Goal: Communication & Community: Answer question/provide support

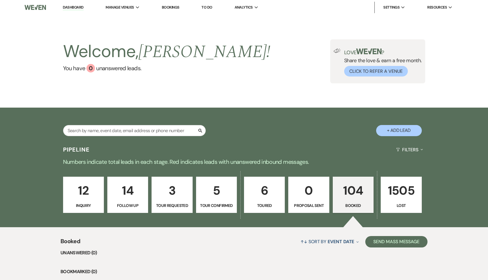
click at [74, 7] on link "Dashboard" at bounding box center [73, 7] width 21 height 5
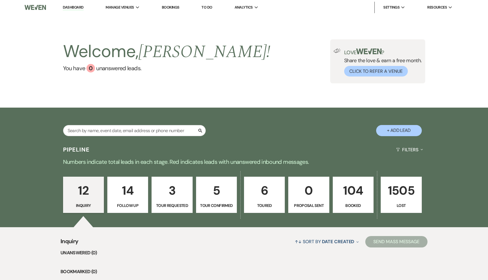
click at [358, 197] on p "104" at bounding box center [352, 190] width 33 height 19
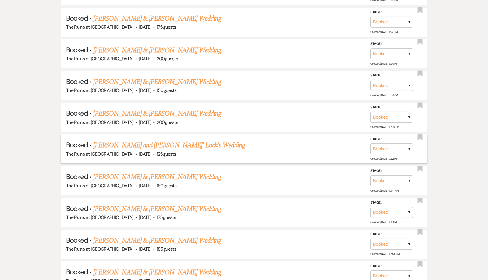
scroll to position [354, 0]
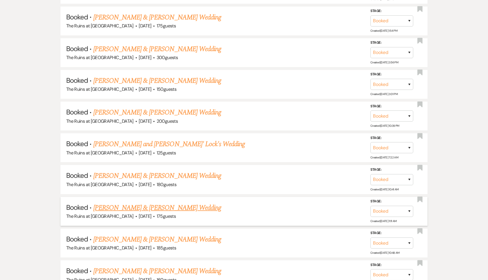
click at [178, 207] on link "[PERSON_NAME] & [PERSON_NAME] Wedding" at bounding box center [157, 208] width 128 height 10
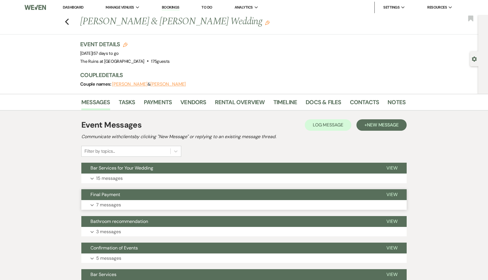
click at [105, 197] on span "Final Payment" at bounding box center [105, 194] width 30 height 6
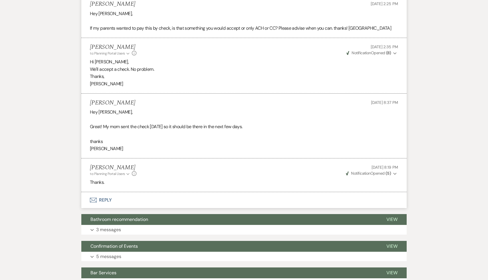
scroll to position [345, 0]
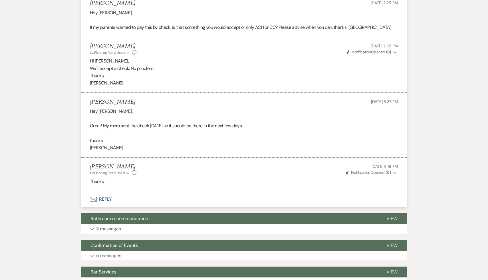
click at [105, 205] on button "Envelope Reply" at bounding box center [243, 199] width 325 height 16
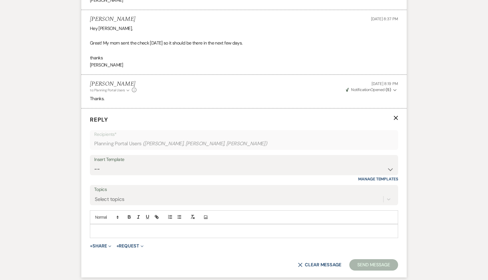
scroll to position [433, 0]
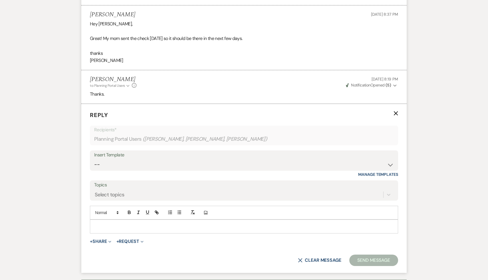
click at [129, 229] on p at bounding box center [243, 226] width 299 height 6
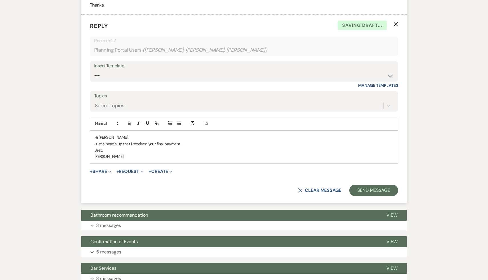
scroll to position [540, 0]
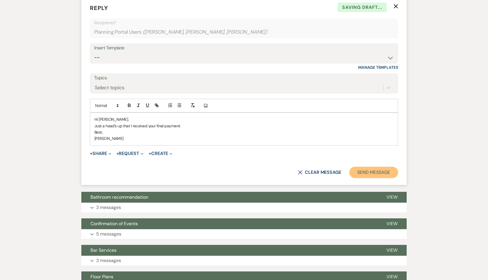
click at [367, 177] on button "Send Message" at bounding box center [373, 172] width 49 height 11
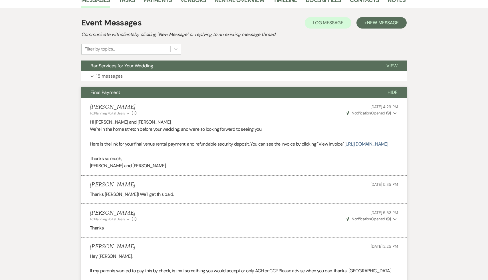
scroll to position [0, 0]
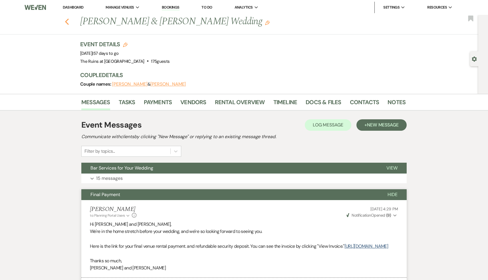
click at [65, 19] on icon "Previous" at bounding box center [67, 21] width 4 height 7
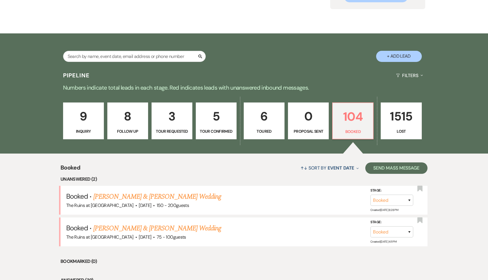
scroll to position [76, 0]
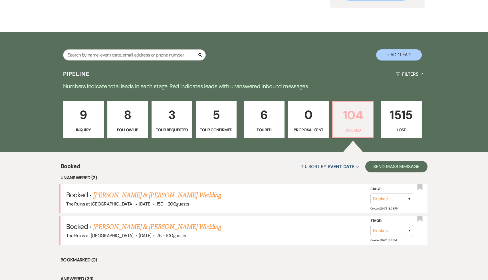
click at [358, 115] on p "104" at bounding box center [352, 115] width 33 height 19
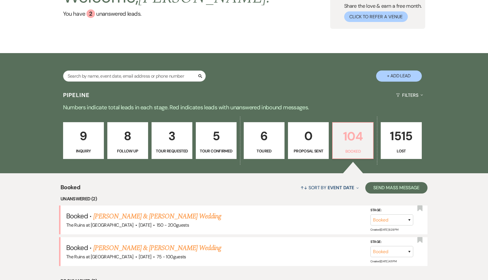
scroll to position [97, 0]
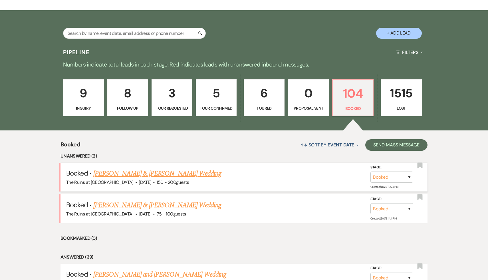
click at [163, 173] on link "[PERSON_NAME] & [PERSON_NAME] Wedding" at bounding box center [157, 173] width 128 height 10
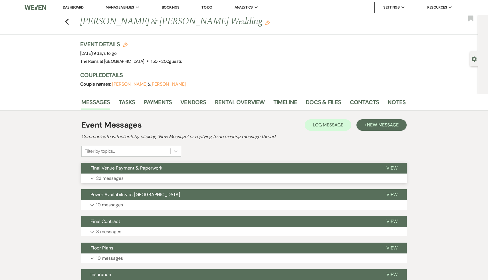
click at [155, 166] on span "Final Venue Payment & Paperwork" at bounding box center [126, 168] width 72 height 6
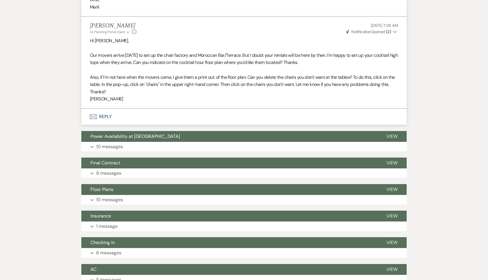
scroll to position [1968, 0]
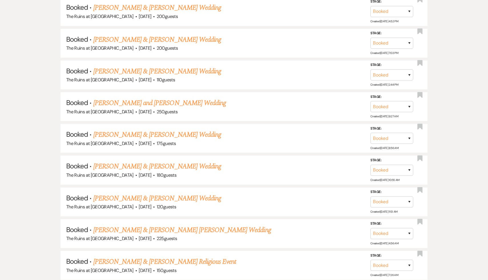
scroll to position [97, 0]
